Goal: Task Accomplishment & Management: Use online tool/utility

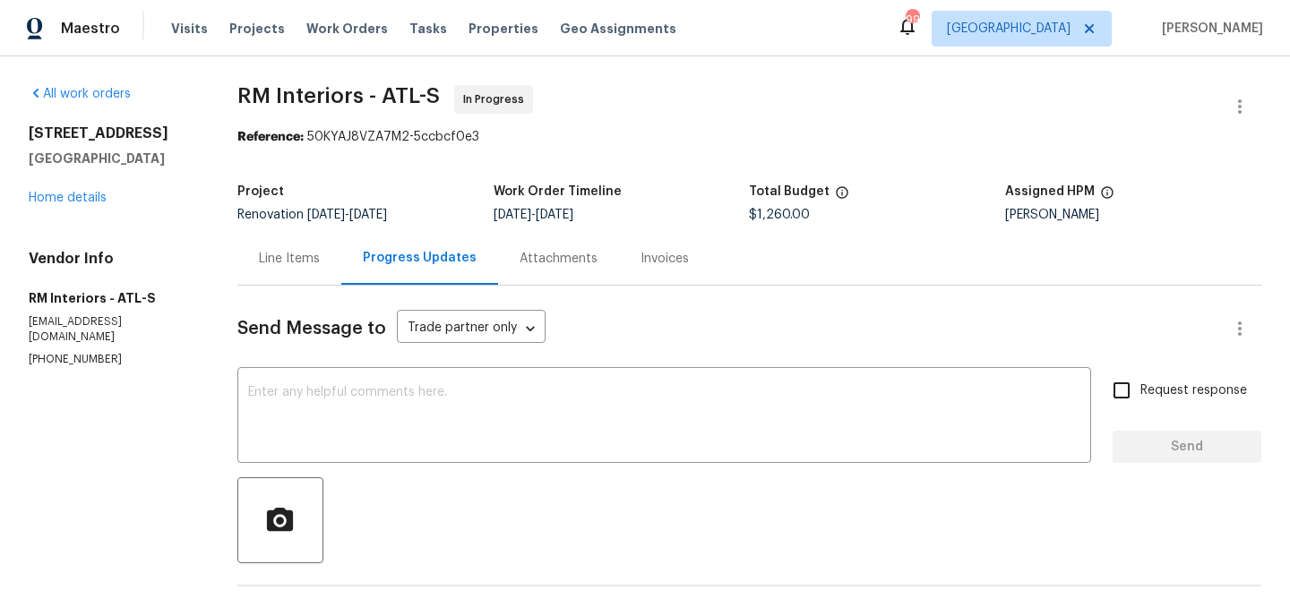
click at [284, 237] on div "Line Items" at bounding box center [289, 258] width 104 height 53
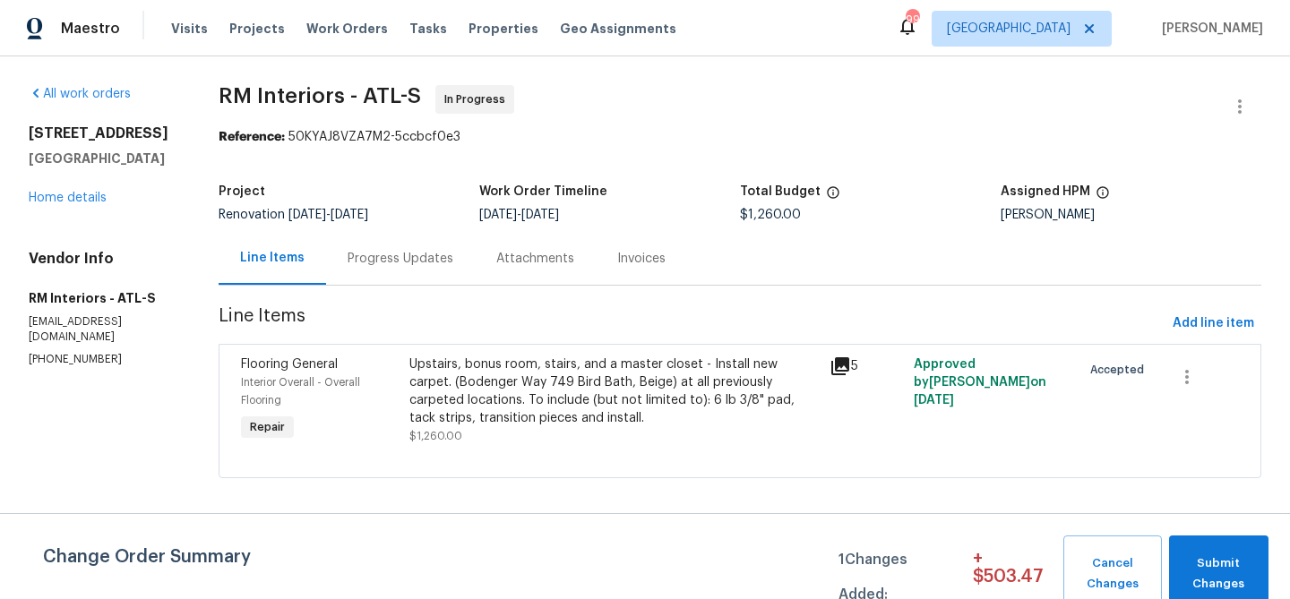
click at [550, 382] on div "Upstairs, bonus room, stairs, and a master closet - Install new carpet. (Bodeng…" at bounding box center [613, 392] width 409 height 72
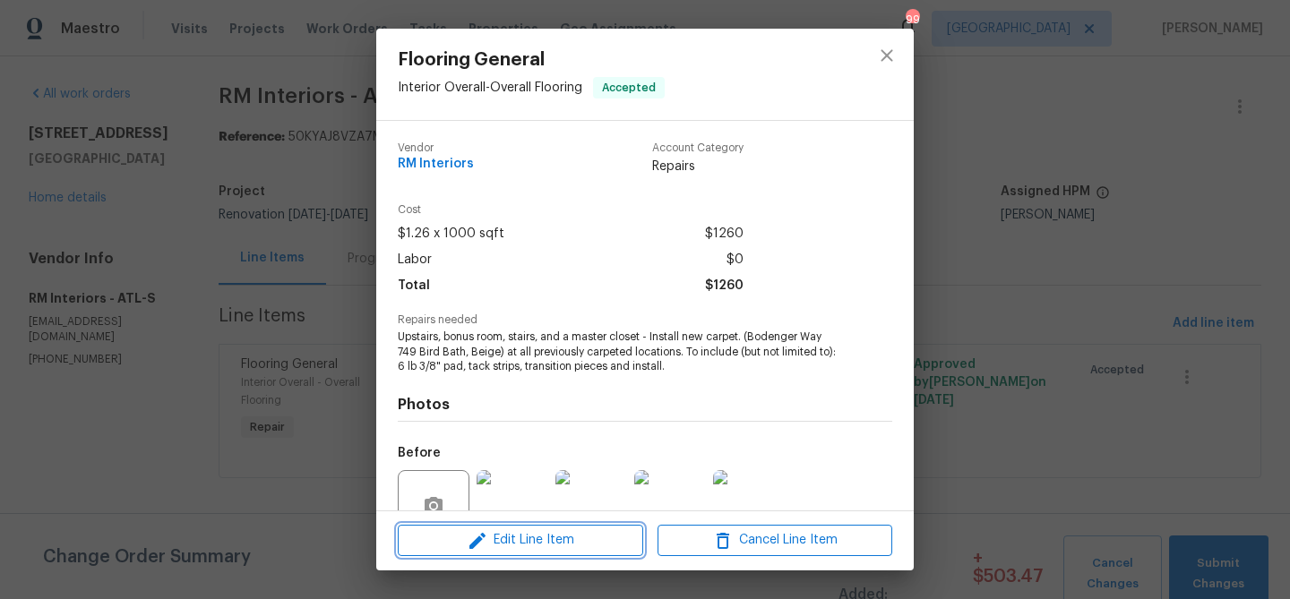
click at [571, 536] on span "Edit Line Item" at bounding box center [520, 540] width 235 height 22
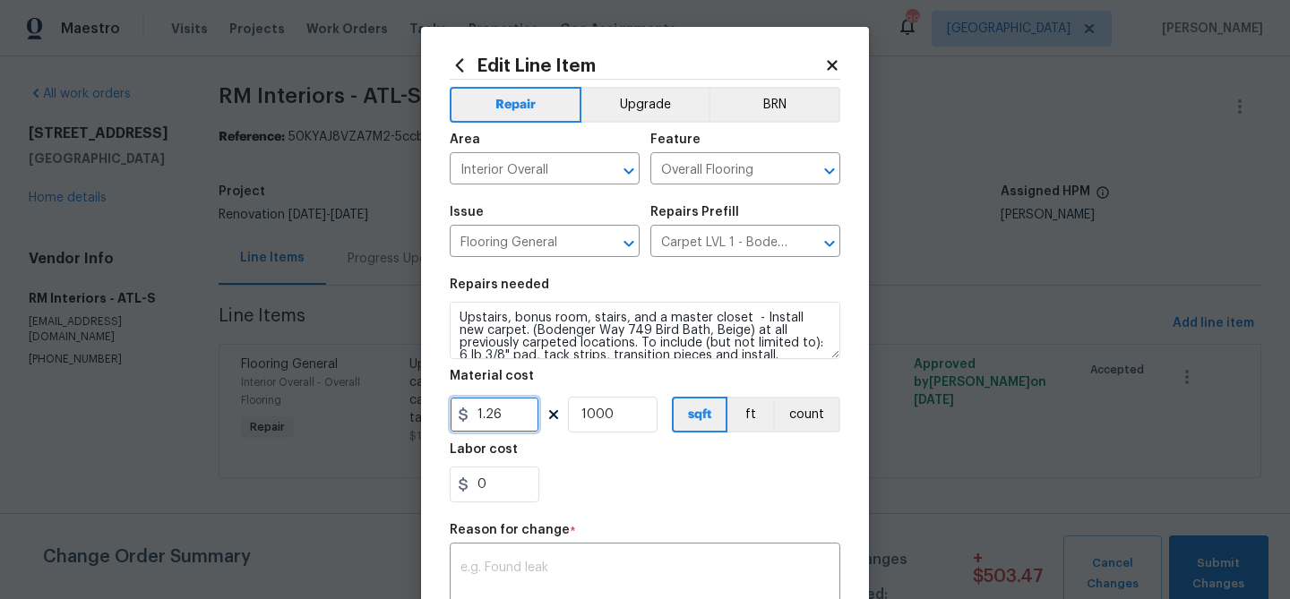
click at [485, 416] on input "1.26" at bounding box center [495, 415] width 90 height 36
click at [485, 417] on input "1.26" at bounding box center [495, 415] width 90 height 36
type input "798.42"
click at [587, 416] on input "1000" at bounding box center [613, 415] width 90 height 36
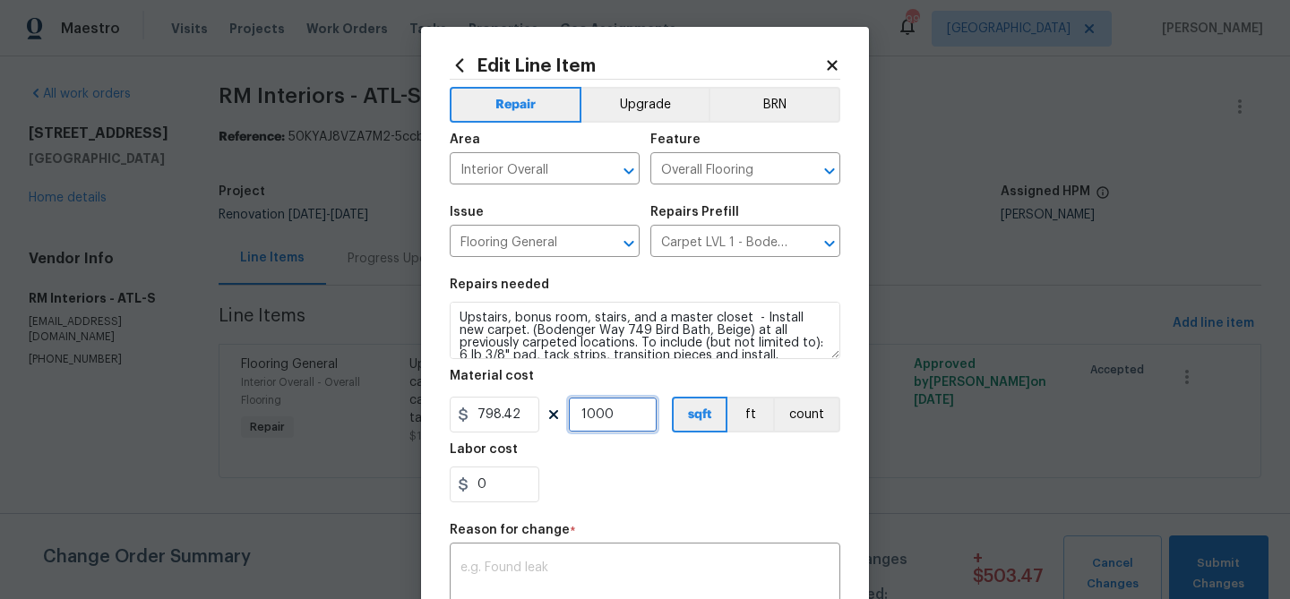
click at [587, 416] on input "1000" at bounding box center [613, 415] width 90 height 36
type input "1"
click at [588, 554] on div "x ​" at bounding box center [645, 580] width 390 height 66
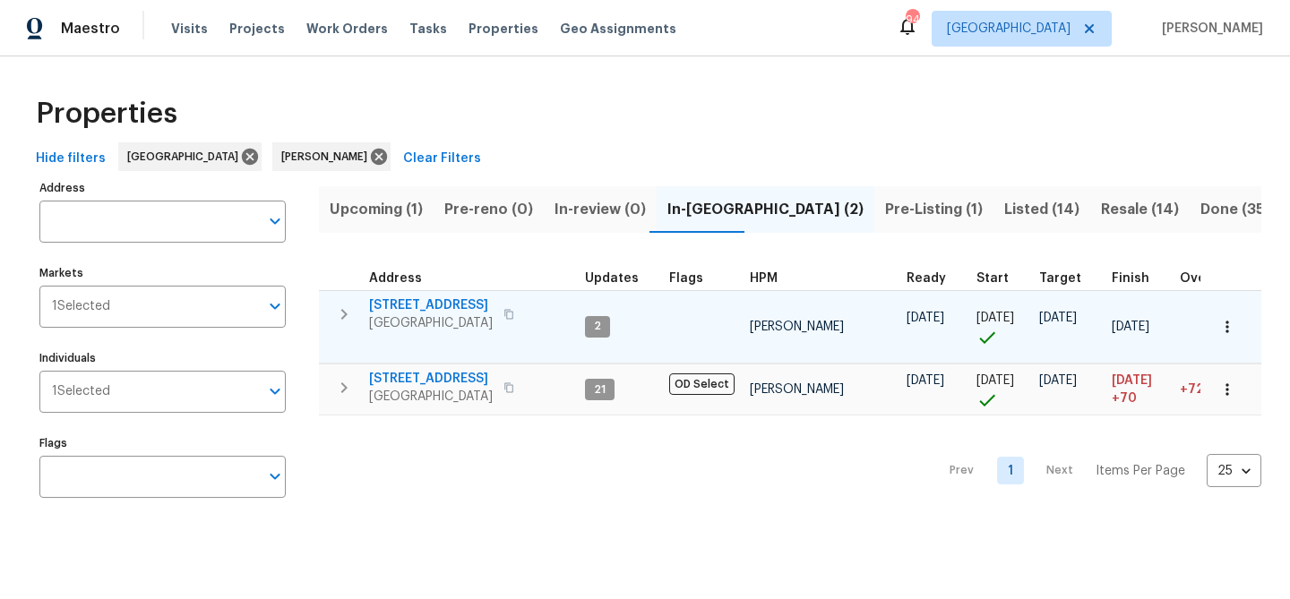
click at [441, 301] on span "[STREET_ADDRESS]" at bounding box center [431, 305] width 124 height 18
